Goal: Information Seeking & Learning: Get advice/opinions

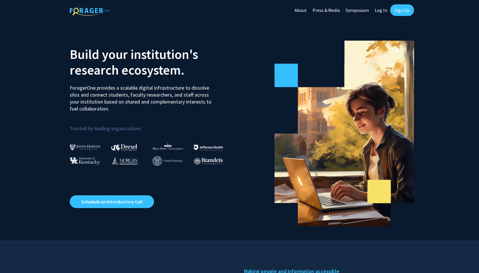
click at [382, 8] on link "Log In" at bounding box center [381, 10] width 18 height 20
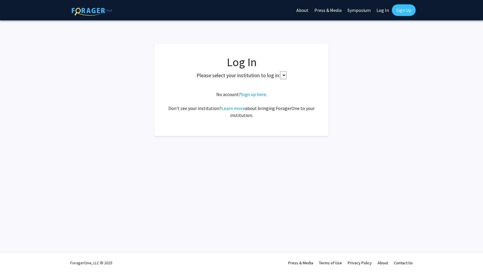
select select
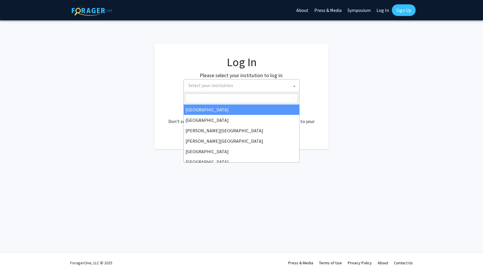
click at [245, 85] on span "Select your institution" at bounding box center [242, 86] width 113 height 12
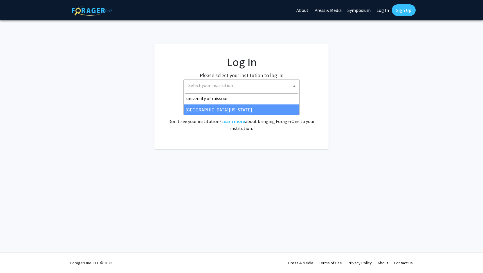
type input "[GEOGRAPHIC_DATA][US_STATE]"
select select "33"
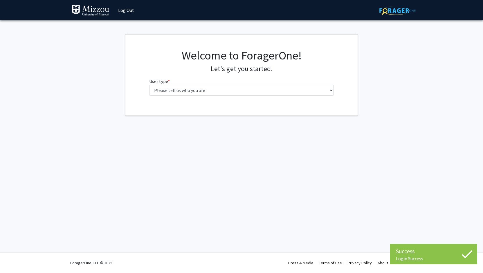
drag, startPoint x: 222, startPoint y: 140, endPoint x: 216, endPoint y: 137, distance: 6.4
click at [222, 140] on div "Success Login Success Login Success Skip navigation Log Out Complete your profi…" at bounding box center [241, 136] width 483 height 273
click at [202, 96] on div "Welcome to ForagerOne! Let's get you started. User type * required Please tell …" at bounding box center [242, 75] width 194 height 52
click at [205, 93] on select "Please tell us who you are Undergraduate Student Master's Student Doctoral Cand…" at bounding box center [241, 90] width 185 height 11
select select "1: undergrad"
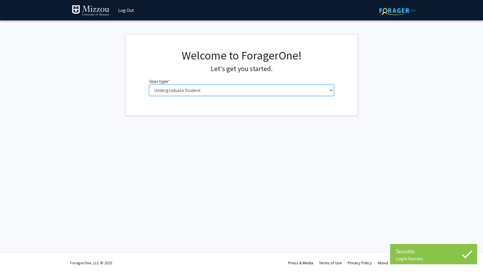
click at [149, 85] on select "Please tell us who you are Undergraduate Student Master's Student Doctoral Cand…" at bounding box center [241, 90] width 185 height 11
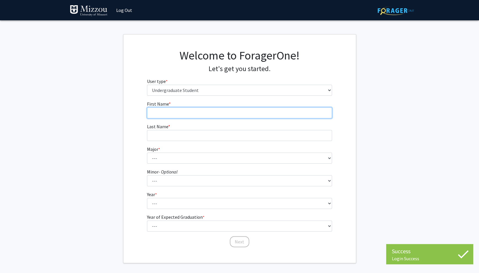
click at [190, 111] on input "First Name * required" at bounding box center [239, 112] width 185 height 11
type input "Brooklyn"
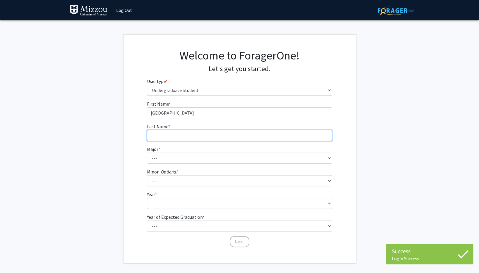
type input "Bourgoine"
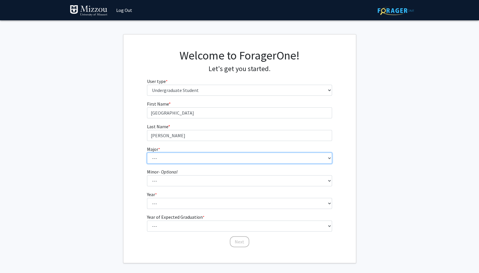
click at [179, 161] on select "--- Agribusiness Management Agricultural Education Agricultural Education: Comm…" at bounding box center [239, 158] width 185 height 11
select select "17: 2505"
click at [147, 153] on select "--- Agribusiness Management Agricultural Education Agricultural Education: Comm…" at bounding box center [239, 158] width 185 height 11
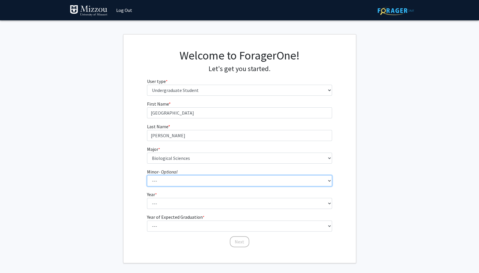
click at [166, 182] on select "--- Accountancy Aerospace Engineering Aerospace Studies Agribusiness Management…" at bounding box center [239, 180] width 185 height 11
click at [160, 196] on fg-select "Year * required --- First-year Sophomore Junior Senior Postbaccalaureate Certif…" at bounding box center [239, 200] width 185 height 18
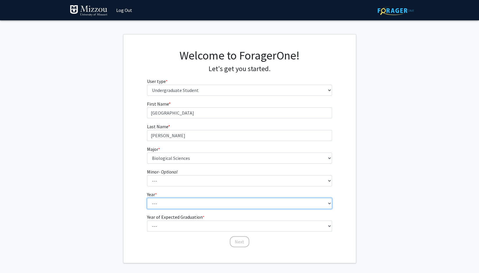
click at [160, 200] on select "--- First-year Sophomore Junior Senior Postbaccalaureate Certificate" at bounding box center [239, 203] width 185 height 11
select select "1: first-year"
click at [147, 198] on select "--- First-year Sophomore Junior Senior Postbaccalaureate Certificate" at bounding box center [239, 203] width 185 height 11
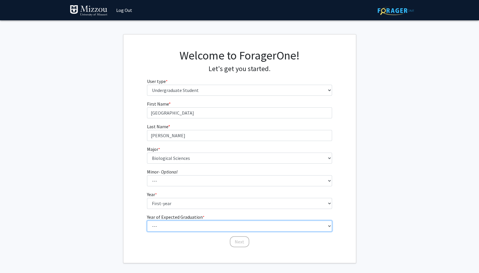
click at [182, 225] on select "--- 2025 2026 2027 2028 2029 2030 2031 2032 2033 2034" at bounding box center [239, 226] width 185 height 11
select select "5: 2029"
click at [147, 221] on select "--- 2025 2026 2027 2028 2029 2030 2031 2032 2033 2034" at bounding box center [239, 226] width 185 height 11
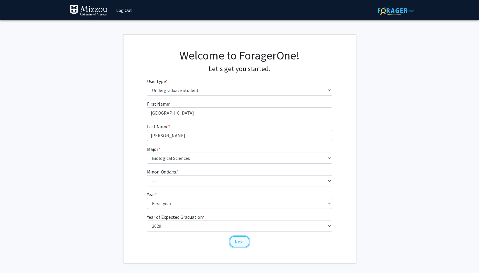
click at [243, 245] on button "Next" at bounding box center [239, 241] width 19 height 11
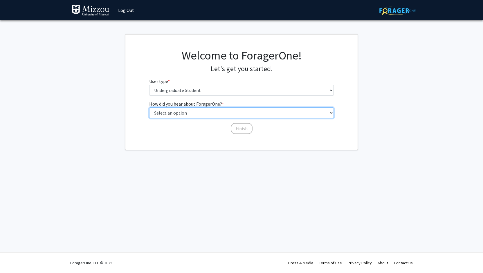
click at [192, 112] on select "Select an option Peer/student recommendation Faculty/staff recommendation Unive…" at bounding box center [241, 112] width 185 height 11
select select "2: faculty_recommendation"
click at [149, 107] on select "Select an option Peer/student recommendation Faculty/staff recommendation Unive…" at bounding box center [241, 112] width 185 height 11
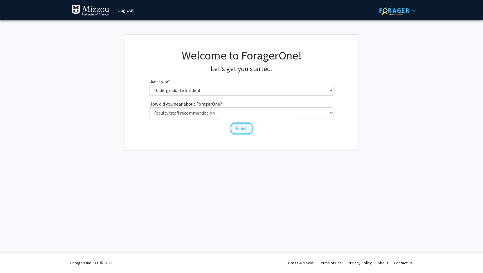
click at [243, 128] on button "Finish" at bounding box center [242, 128] width 22 height 11
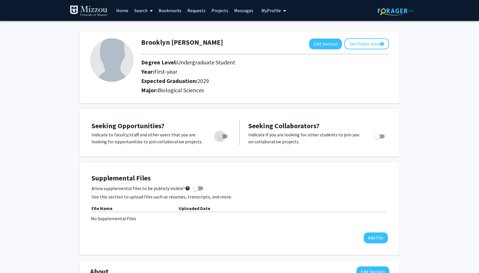
click at [221, 137] on span "Toggle" at bounding box center [220, 137] width 6 height 6
click at [220, 139] on input "Are you actively seeking opportunities?" at bounding box center [220, 139] width 0 height 0
checkbox input "true"
click at [127, 8] on link "Home" at bounding box center [122, 10] width 18 height 20
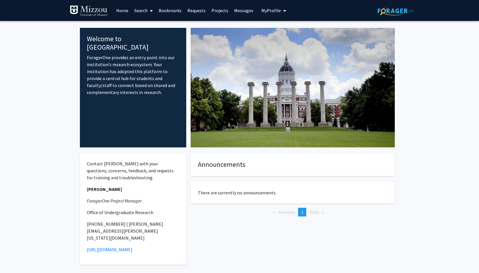
click at [149, 14] on span at bounding box center [150, 11] width 5 height 20
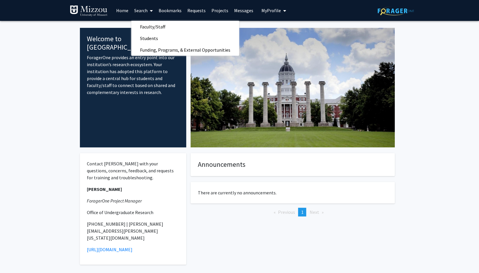
click at [219, 13] on link "Projects" at bounding box center [220, 10] width 23 height 20
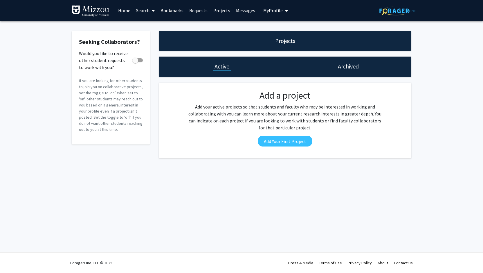
click at [148, 11] on link "Search" at bounding box center [145, 10] width 24 height 20
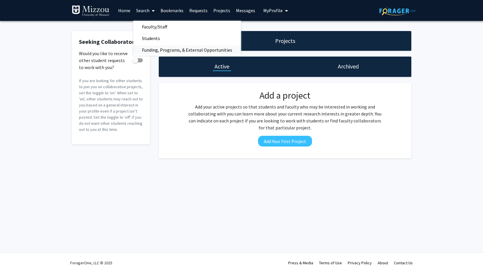
click at [154, 51] on span "Funding, Programs, & External Opportunities" at bounding box center [187, 50] width 108 height 12
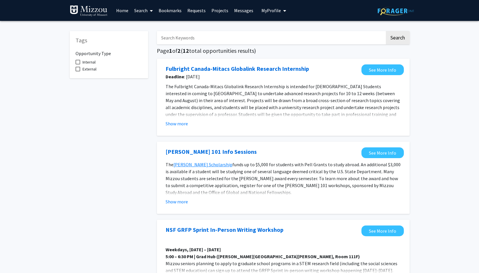
click at [80, 63] on span at bounding box center [78, 62] width 5 height 5
click at [78, 64] on input "Internal" at bounding box center [78, 64] width 0 height 0
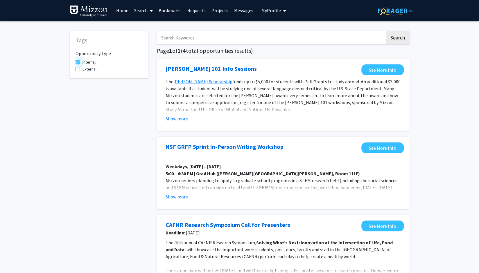
click at [76, 63] on span at bounding box center [78, 62] width 5 height 5
click at [78, 64] on input "Internal" at bounding box center [78, 64] width 0 height 0
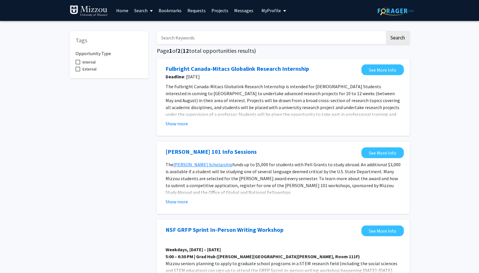
click at [80, 62] on span at bounding box center [78, 62] width 5 height 5
click at [78, 64] on input "Internal" at bounding box center [78, 64] width 0 height 0
checkbox input "true"
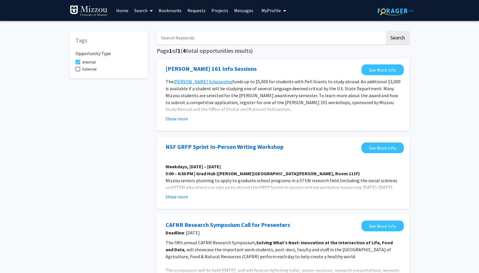
click at [270, 7] on button "My Profile" at bounding box center [274, 10] width 28 height 21
click at [124, 7] on link "Home" at bounding box center [122, 10] width 18 height 20
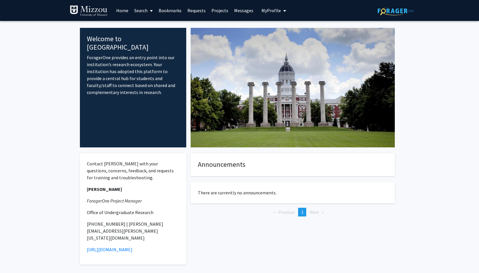
click at [143, 11] on link "Search" at bounding box center [143, 10] width 24 height 20
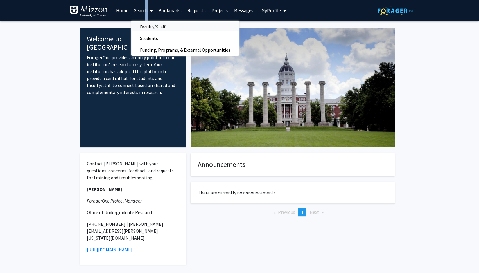
click at [151, 26] on span "Faculty/Staff" at bounding box center [152, 27] width 43 height 12
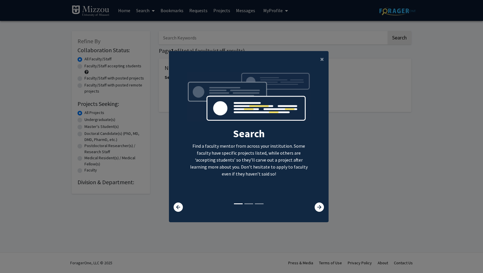
click at [62, 91] on modal-container "× Search Find a faculty mentor from across your institution. Some faculty have …" at bounding box center [241, 136] width 483 height 273
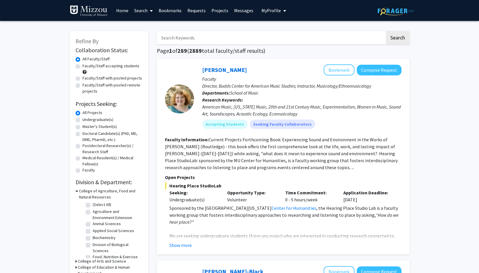
click at [82, 121] on label "Undergraduate(s)" at bounding box center [97, 120] width 31 height 6
click at [82, 121] on input "Undergraduate(s)" at bounding box center [84, 119] width 4 height 4
radio input "true"
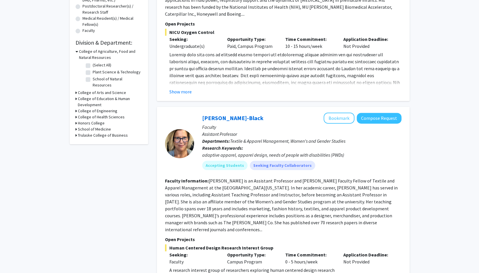
scroll to position [145, 0]
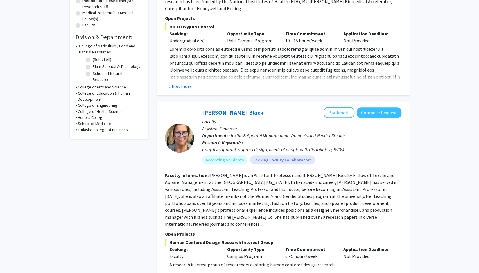
click at [76, 121] on icon at bounding box center [76, 124] width 1 height 6
click at [93, 128] on label "(Select All)" at bounding box center [102, 131] width 19 height 6
click at [93, 128] on input "(Select All)" at bounding box center [95, 130] width 4 height 4
checkbox input "true"
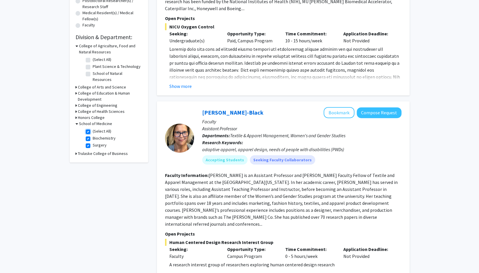
checkbox input "true"
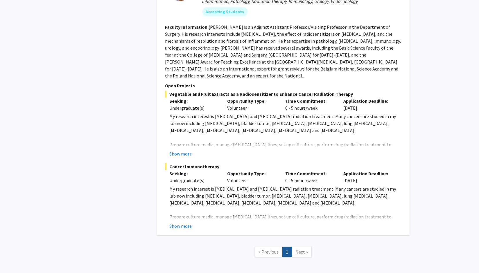
scroll to position [581, 0]
click at [179, 222] on button "Show more" at bounding box center [180, 225] width 22 height 7
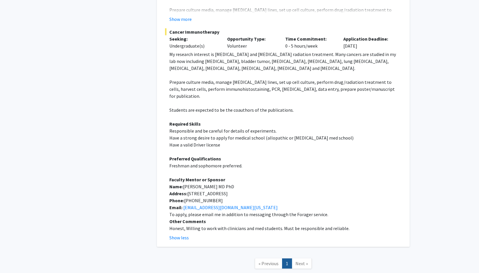
scroll to position [726, 0]
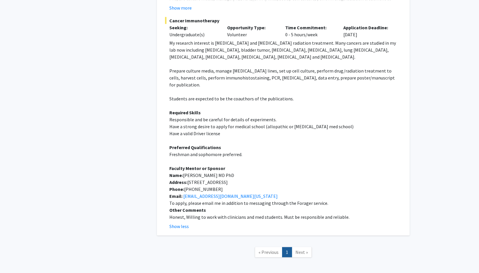
click at [301, 249] on span "Next »" at bounding box center [301, 252] width 12 height 6
click at [357, 242] on nav "« Previous 1 Next »" at bounding box center [283, 254] width 253 height 24
click at [304, 249] on span "Next »" at bounding box center [301, 252] width 12 height 6
click at [302, 249] on span "Next »" at bounding box center [301, 252] width 12 height 6
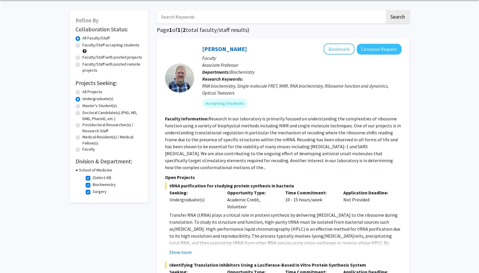
scroll to position [29, 0]
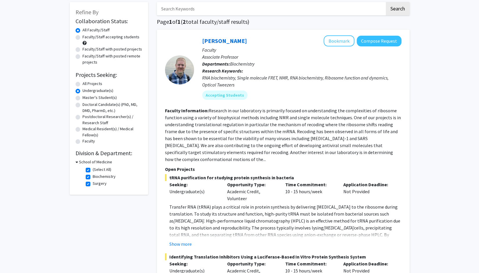
click at [84, 162] on h3 "School of Medicine" at bounding box center [95, 162] width 33 height 6
click at [77, 163] on div "School of Medicine" at bounding box center [109, 162] width 67 height 6
click at [81, 164] on h3 "School of Medicine" at bounding box center [94, 162] width 33 height 6
click at [93, 170] on label "(Select All)" at bounding box center [102, 170] width 19 height 6
click at [93, 170] on input "(Select All)" at bounding box center [95, 169] width 4 height 4
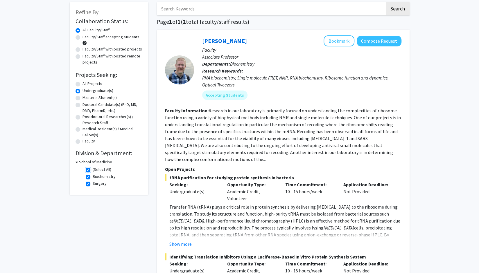
checkbox input "false"
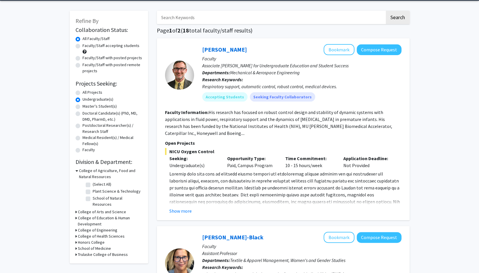
scroll to position [29, 0]
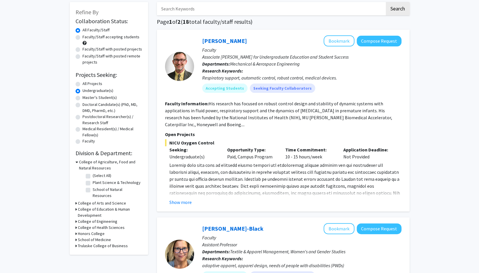
click at [76, 200] on icon at bounding box center [76, 203] width 1 height 6
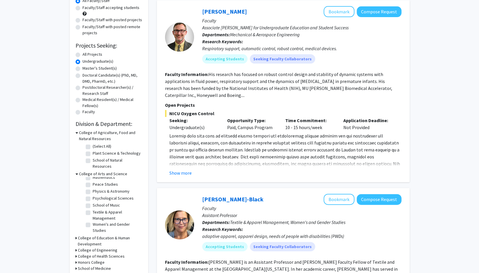
scroll to position [116, 0]
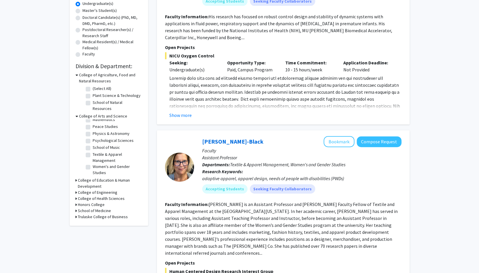
click at [76, 202] on icon at bounding box center [76, 205] width 1 height 6
click at [76, 196] on icon at bounding box center [76, 199] width 1 height 6
click at [93, 203] on label "Health Sciences" at bounding box center [107, 206] width 28 height 6
click at [93, 203] on input "Health Sciences" at bounding box center [95, 205] width 4 height 4
checkbox input "true"
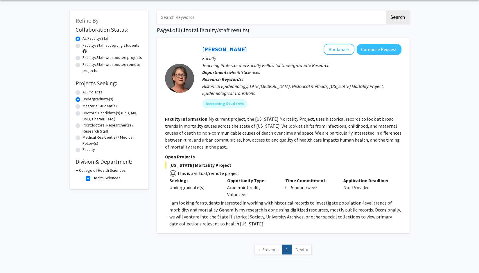
scroll to position [45, 0]
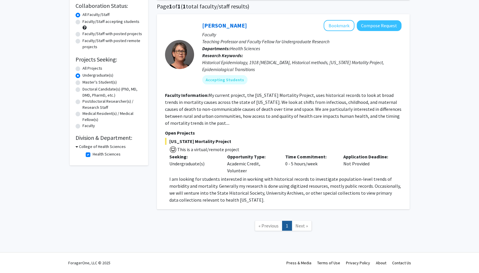
click at [93, 156] on label "Health Sciences" at bounding box center [107, 154] width 28 height 6
click at [93, 155] on input "Health Sciences" at bounding box center [95, 153] width 4 height 4
checkbox input "false"
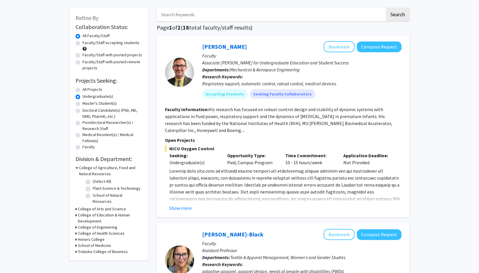
scroll to position [29, 0]
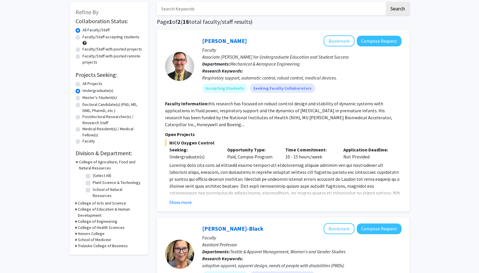
click at [81, 200] on h3 "College of Arts and Science" at bounding box center [102, 203] width 48 height 6
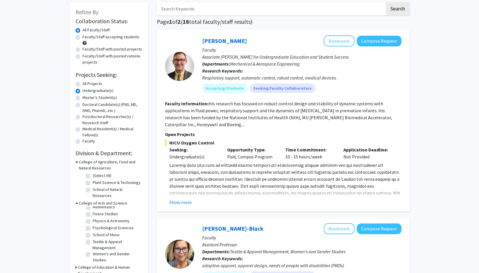
scroll to position [32, 0]
click at [93, 225] on label "Psychological Sciences" at bounding box center [113, 228] width 41 height 6
click at [93, 225] on input "Psychological Sciences" at bounding box center [95, 227] width 4 height 4
checkbox input "true"
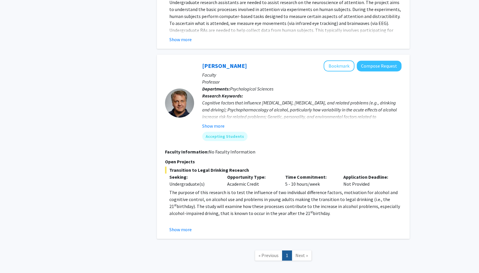
scroll to position [250, 0]
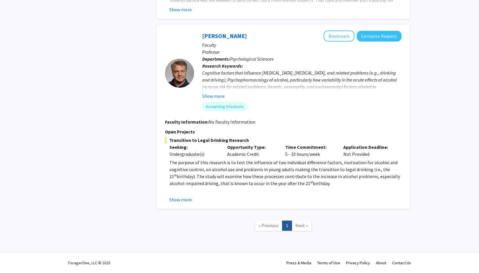
click at [307, 226] on span "Next »" at bounding box center [301, 226] width 12 height 6
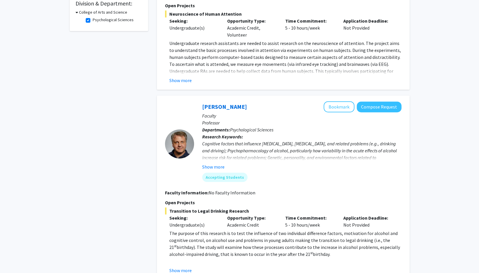
scroll to position [134, 0]
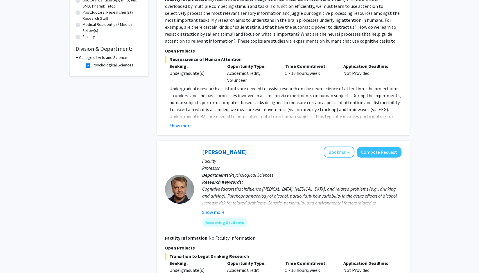
click at [193, 126] on div "Show more" at bounding box center [285, 125] width 232 height 7
click at [185, 125] on button "Show more" at bounding box center [180, 125] width 22 height 7
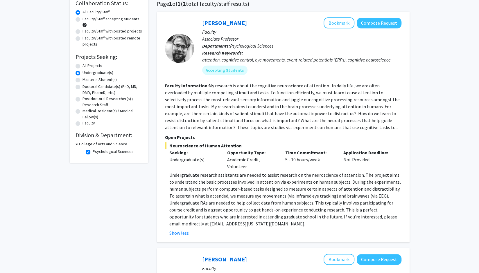
scroll to position [17, 0]
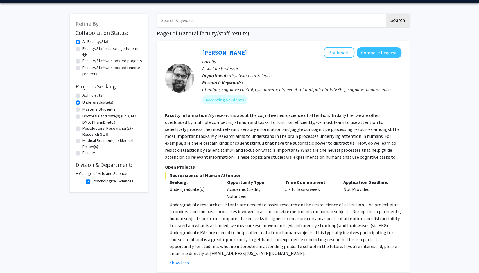
click at [82, 49] on label "Faculty/Staff accepting students" at bounding box center [110, 49] width 57 height 6
click at [82, 49] on input "Faculty/Staff accepting students" at bounding box center [84, 48] width 4 height 4
radio input "true"
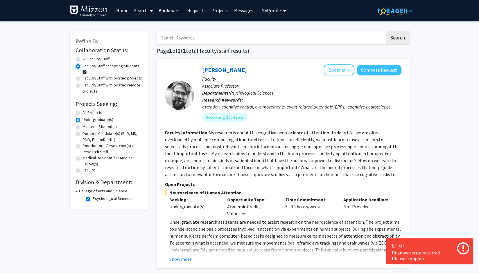
scroll to position [29, 0]
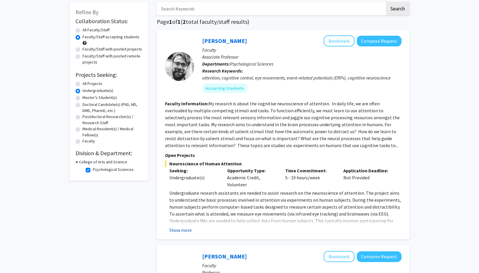
click at [185, 232] on button "Show more" at bounding box center [180, 230] width 22 height 7
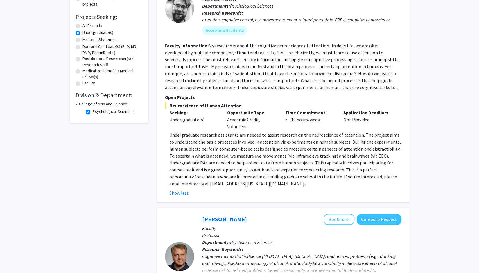
scroll to position [0, 0]
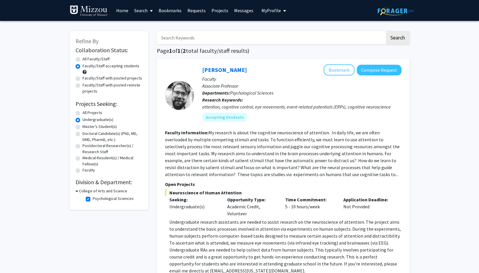
click at [93, 200] on label "Psychological Sciences" at bounding box center [113, 199] width 41 height 6
click at [93, 200] on input "Psychological Sciences" at bounding box center [95, 198] width 4 height 4
checkbox input "false"
click at [79, 191] on h3 "College of Arts and Science" at bounding box center [103, 191] width 48 height 6
click at [79, 191] on h3 "College of Arts and Science" at bounding box center [102, 191] width 48 height 6
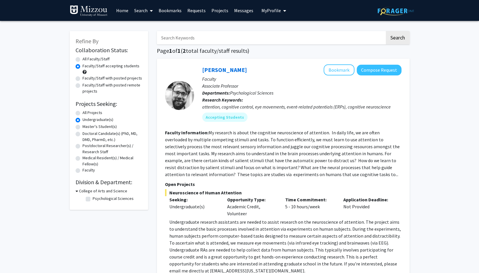
click at [79, 191] on h3 "College of Arts and Science" at bounding box center [103, 191] width 48 height 6
click at [99, 183] on h2 "Division & Department:" at bounding box center [109, 182] width 67 height 7
click at [116, 182] on h2 "Division & Department:" at bounding box center [109, 182] width 67 height 7
click at [90, 191] on h3 "College of Arts and Science" at bounding box center [102, 191] width 48 height 6
click at [85, 198] on fg-checkbox-list "Psychological Sciences Psychological Sciences" at bounding box center [113, 199] width 58 height 10
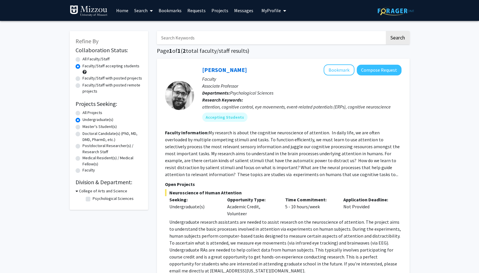
click at [93, 199] on label "Psychological Sciences" at bounding box center [113, 199] width 41 height 6
click at [93, 199] on input "Psychological Sciences" at bounding box center [95, 198] width 4 height 4
click at [93, 199] on label "Psychological Sciences" at bounding box center [113, 199] width 41 height 6
click at [93, 199] on input "Psychological Sciences" at bounding box center [95, 198] width 4 height 4
checkbox input "false"
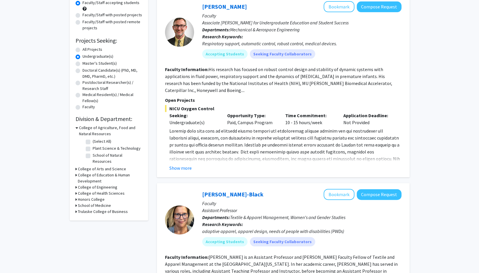
scroll to position [58, 0]
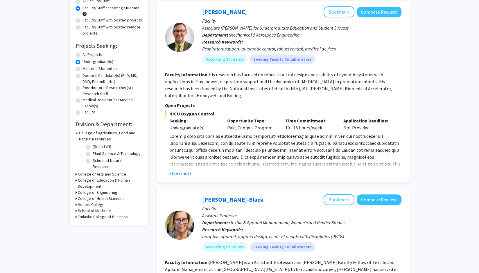
click at [76, 177] on icon at bounding box center [76, 180] width 1 height 6
click at [76, 177] on icon at bounding box center [77, 180] width 3 height 6
click at [76, 190] on icon at bounding box center [76, 193] width 1 height 6
click at [76, 190] on icon at bounding box center [77, 193] width 3 height 6
click at [76, 196] on icon at bounding box center [76, 199] width 1 height 6
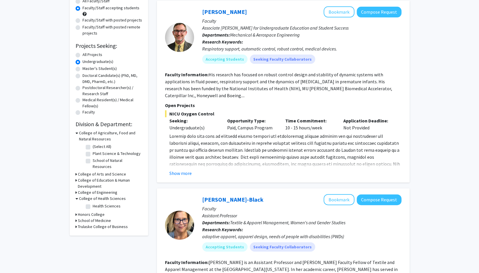
click at [76, 196] on icon at bounding box center [77, 199] width 3 height 6
click at [76, 208] on icon at bounding box center [76, 211] width 1 height 6
click at [76, 208] on icon at bounding box center [77, 211] width 3 height 6
click at [126, 134] on h3 "College of Agriculture, Food and Natural Resources" at bounding box center [110, 136] width 63 height 12
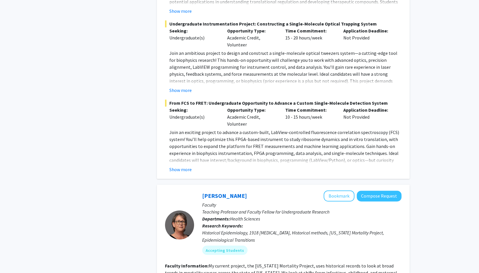
scroll to position [2004, 0]
